Goal: Transaction & Acquisition: Purchase product/service

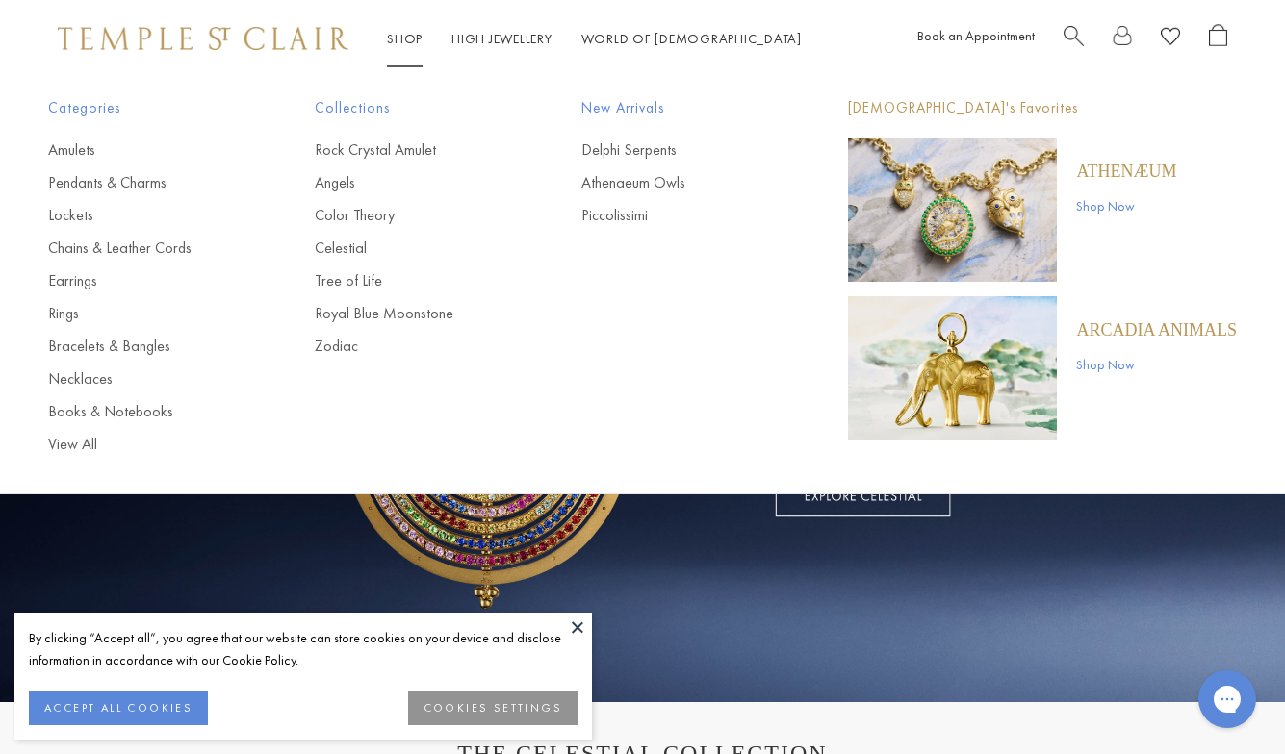
click at [399, 37] on link "Shop Shop" at bounding box center [405, 38] width 36 height 17
click at [71, 441] on link "View All" at bounding box center [143, 444] width 190 height 21
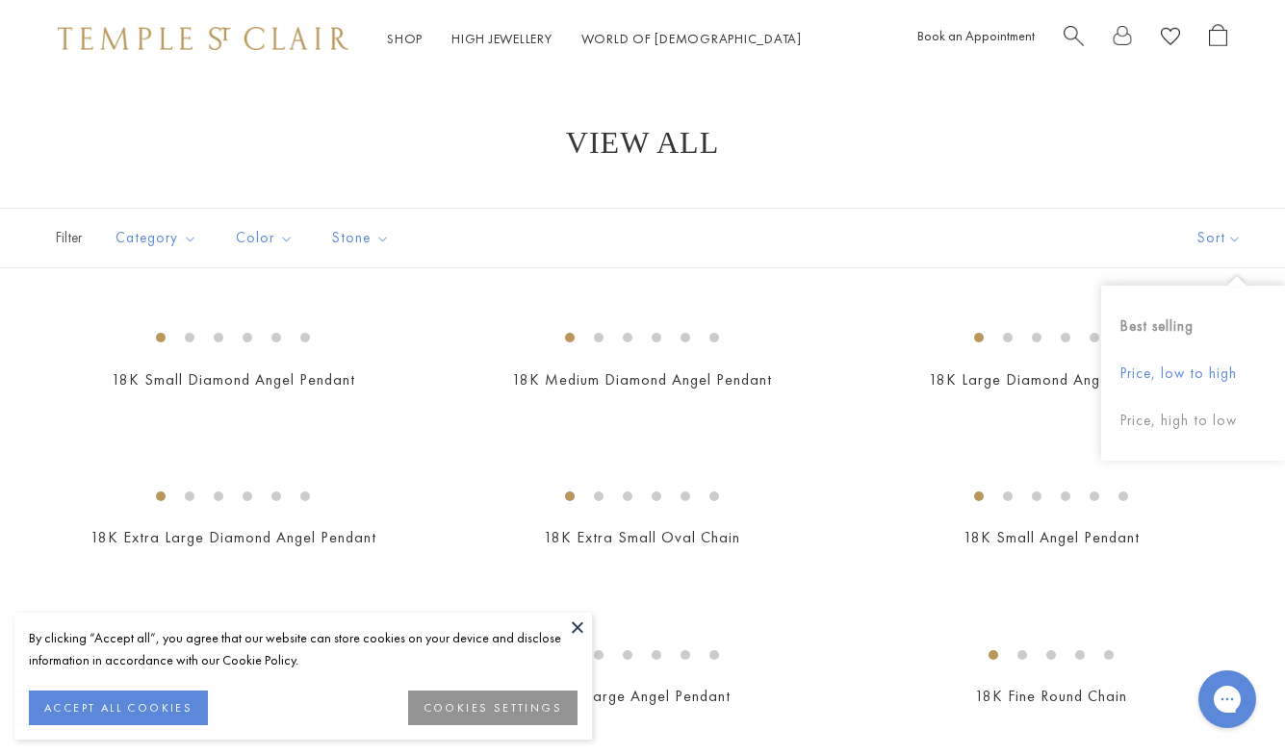
click at [1162, 382] on button "Price, low to high" at bounding box center [1193, 373] width 184 height 47
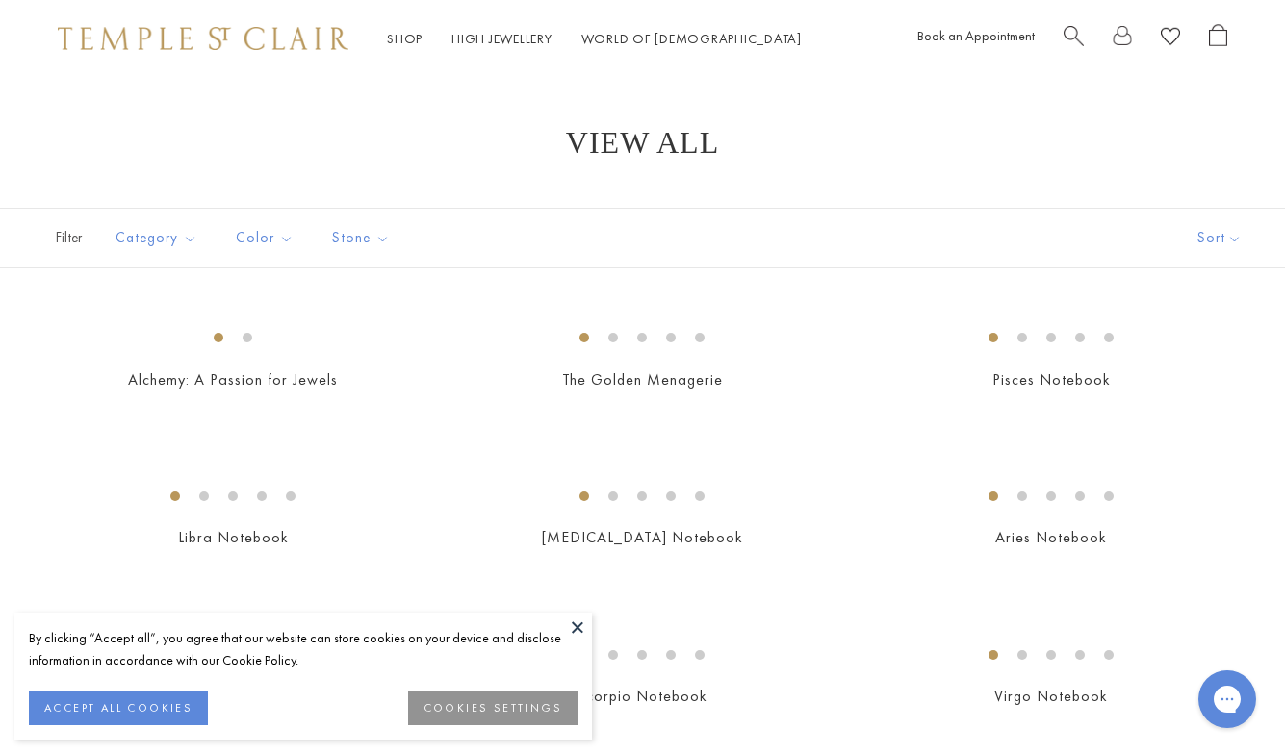
click at [579, 632] on button at bounding box center [577, 627] width 29 height 29
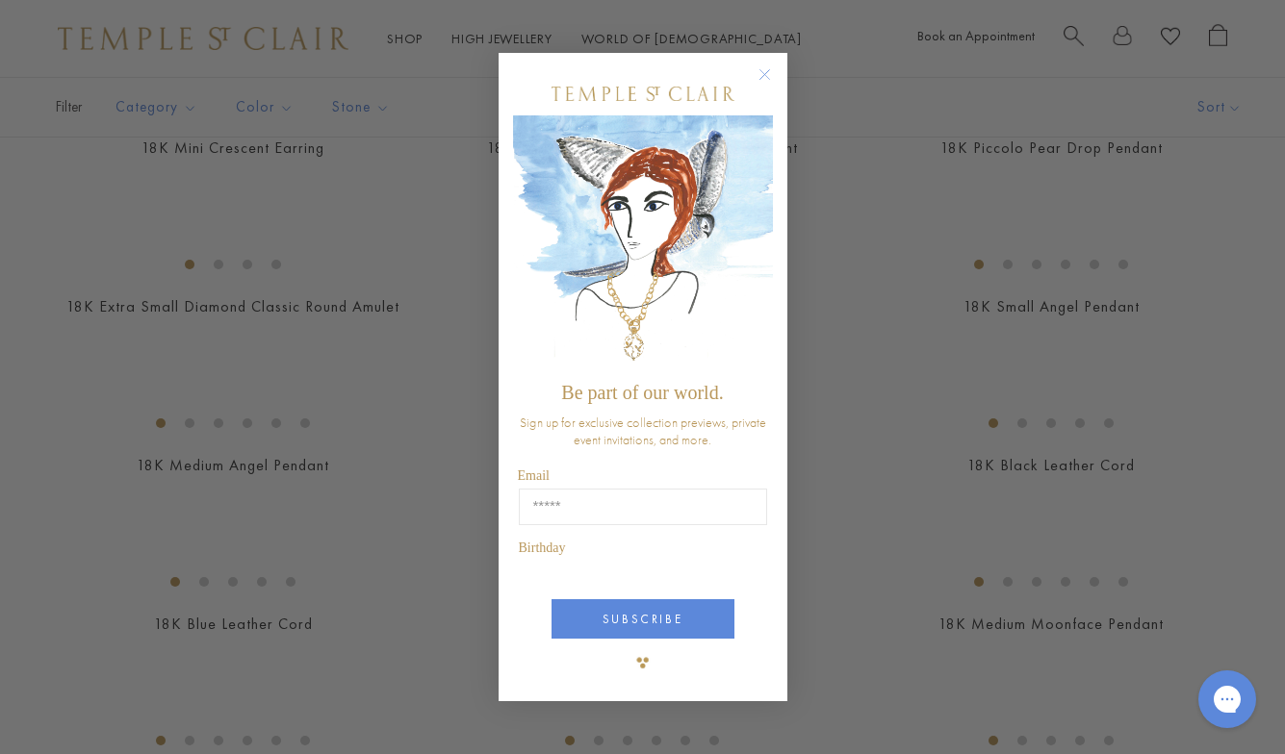
scroll to position [1211, 0]
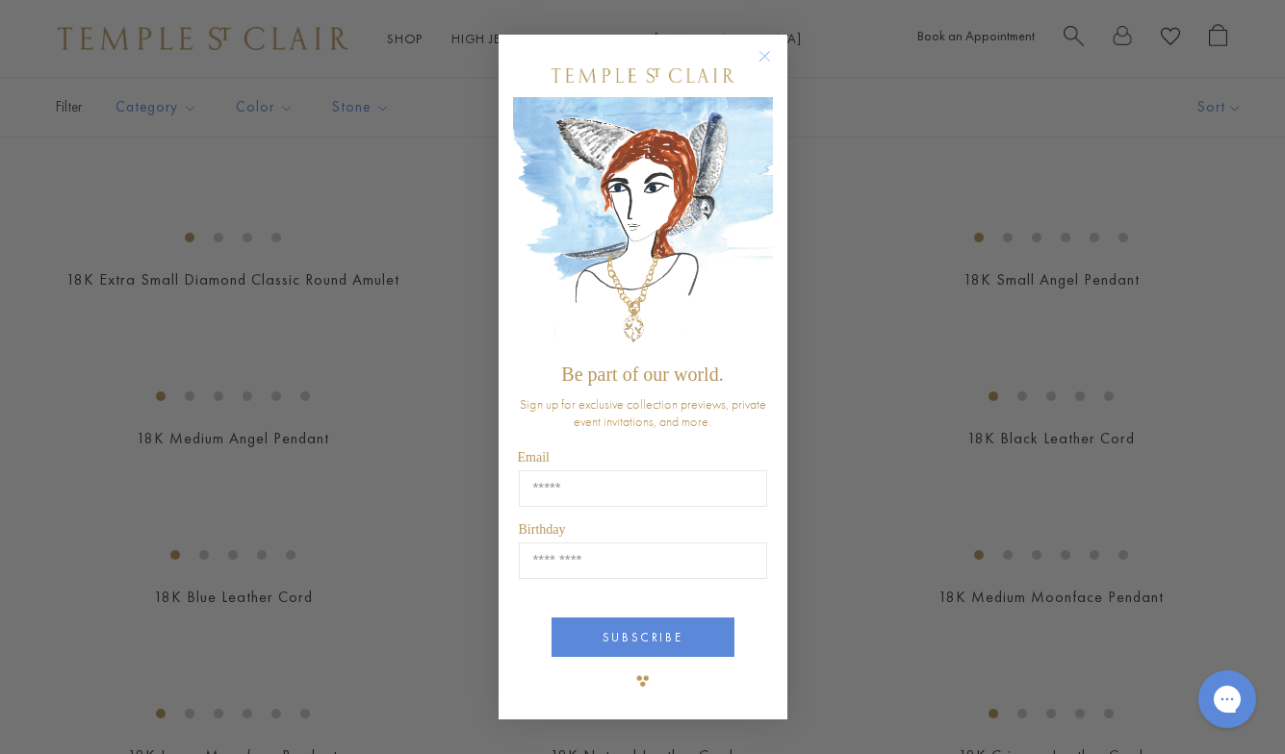
click at [421, 561] on div "Close dialog Be part of our world. Sign up for exclusive collection previews, p…" at bounding box center [642, 377] width 1285 height 754
click at [761, 62] on circle "Close dialog" at bounding box center [763, 56] width 23 height 23
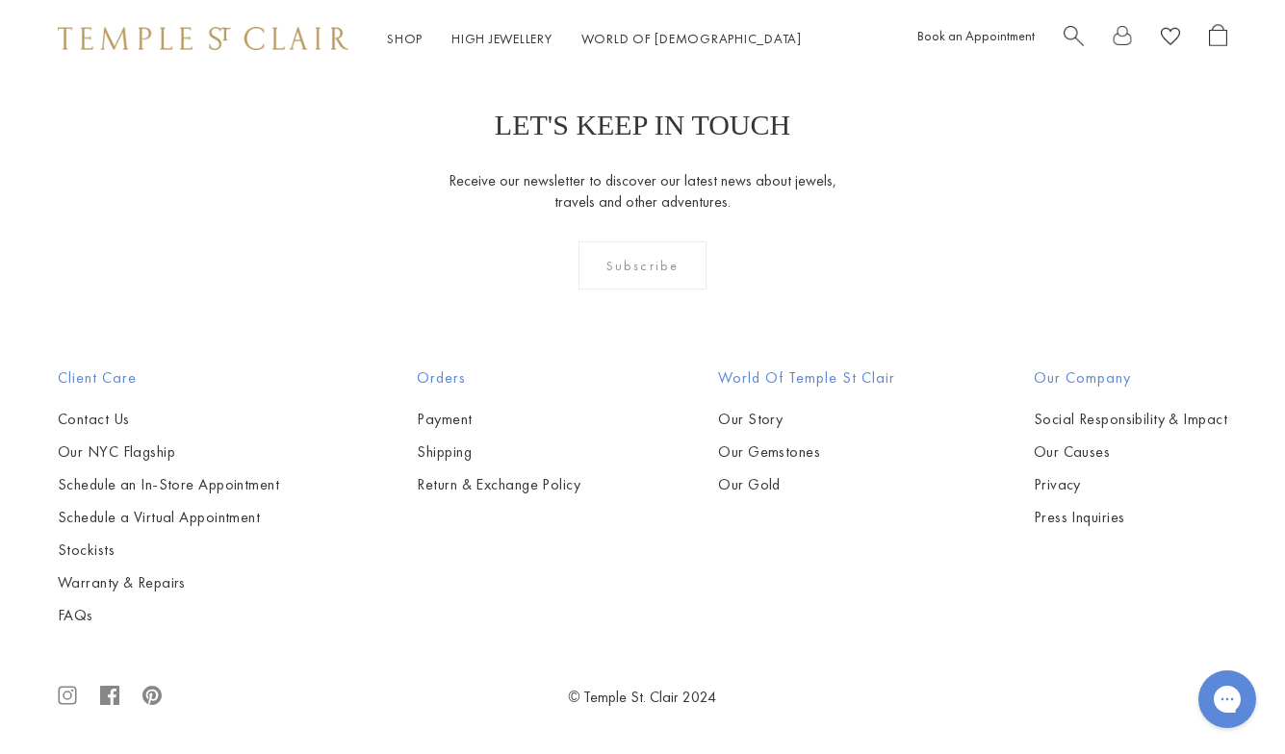
scroll to position [10869, 0]
